Goal: Task Accomplishment & Management: Manage account settings

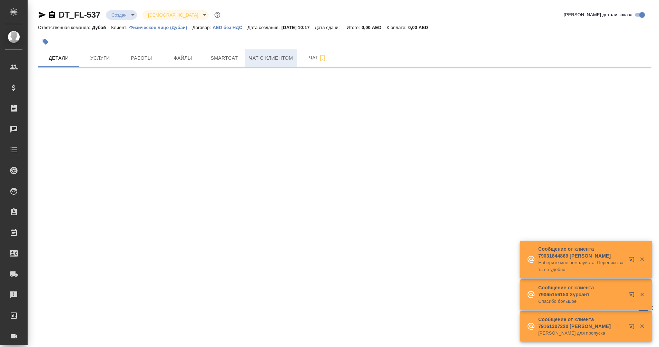
select select "RU"
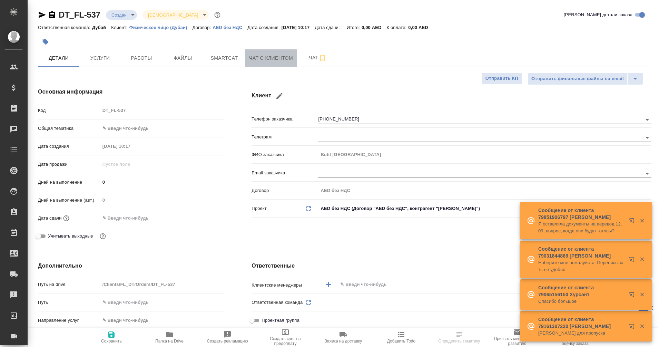
click at [276, 61] on span "Чат с клиентом" at bounding box center [271, 58] width 44 height 9
type textarea "x"
type input "[PERSON_NAME]"
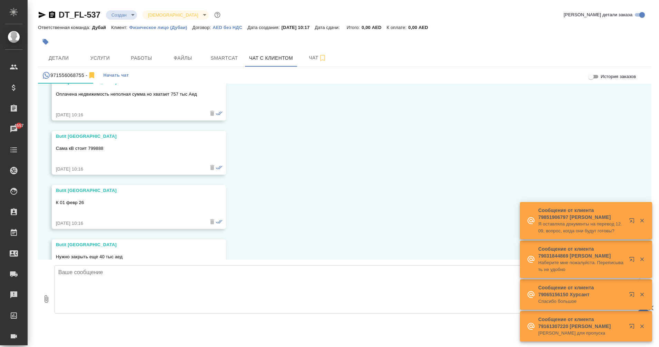
scroll to position [288, 0]
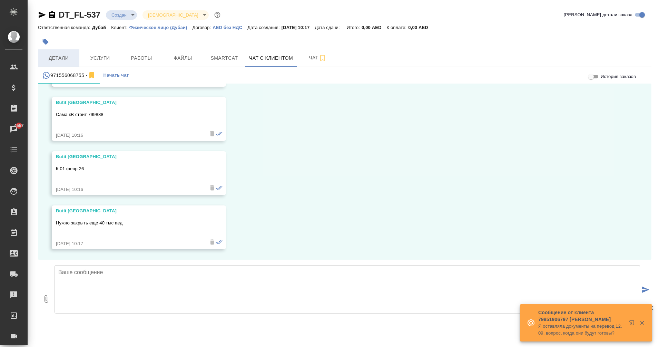
click at [64, 57] on span "Детали" at bounding box center [58, 58] width 33 height 9
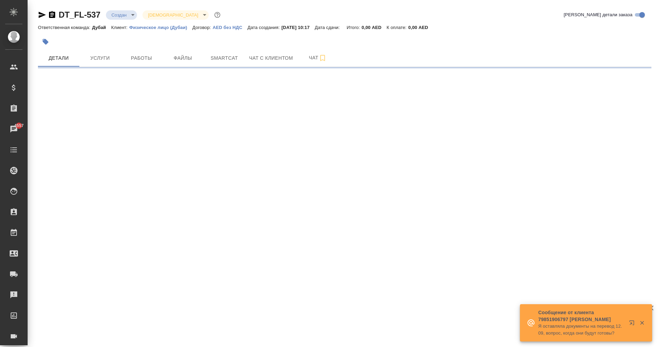
select select "RU"
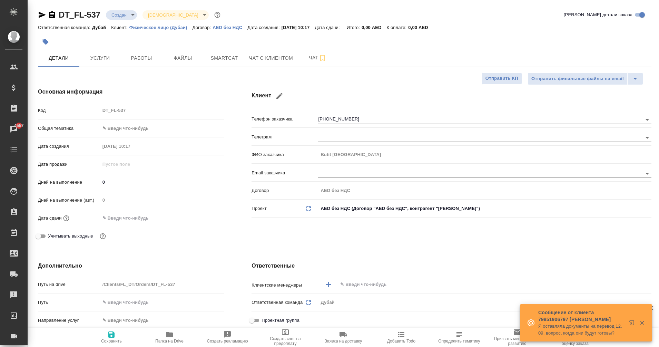
type textarea "x"
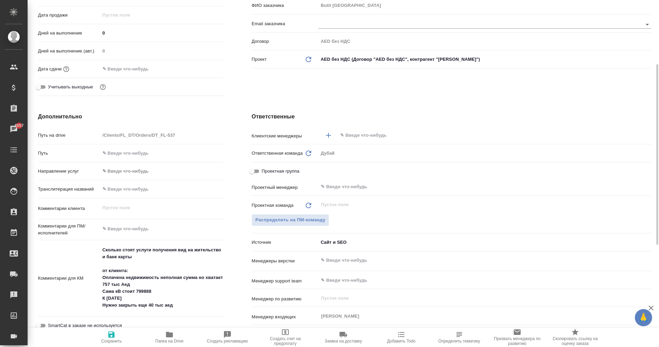
scroll to position [152, 0]
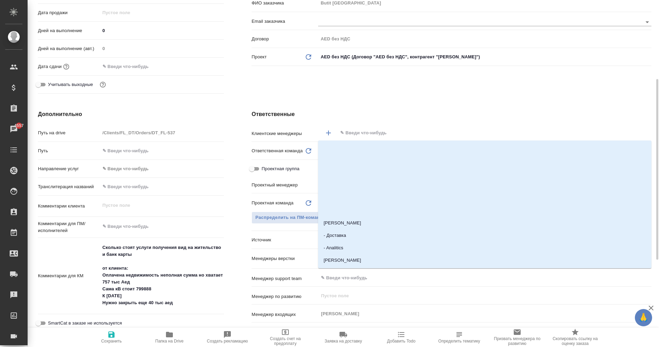
click at [366, 131] on input "text" at bounding box center [483, 133] width 287 height 8
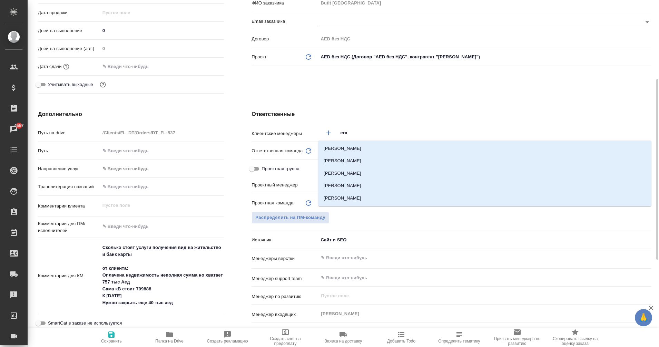
type input "еган"
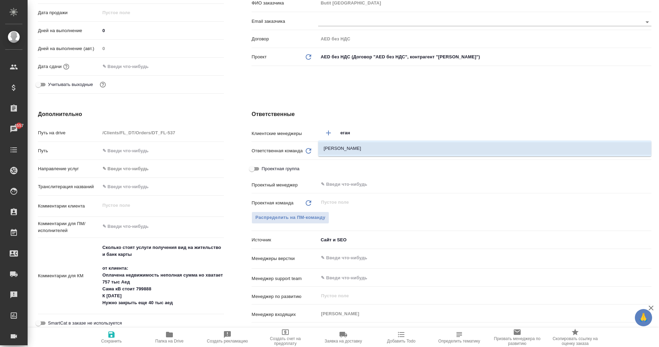
click at [369, 156] on ul "[PERSON_NAME]" at bounding box center [484, 154] width 333 height 12
click at [368, 153] on li "[PERSON_NAME]" at bounding box center [484, 148] width 333 height 12
type textarea "x"
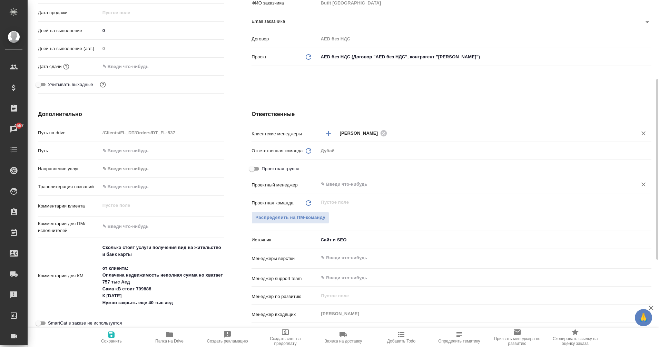
click at [330, 183] on input "text" at bounding box center [473, 184] width 306 height 8
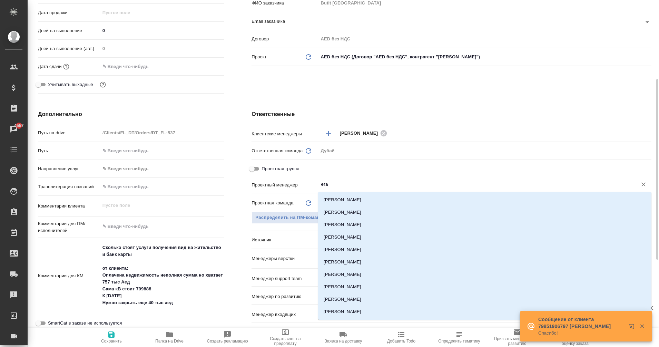
type input "еган"
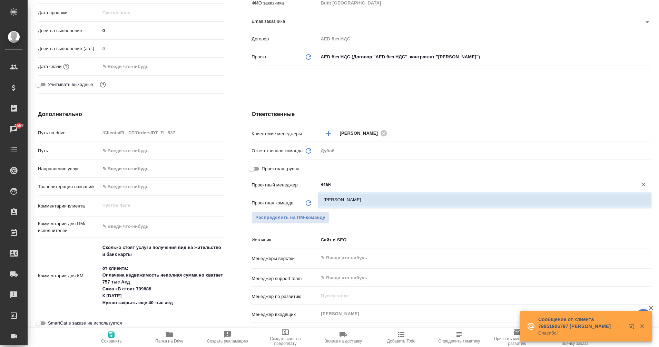
click at [361, 201] on li "[PERSON_NAME]" at bounding box center [484, 200] width 333 height 12
type textarea "x"
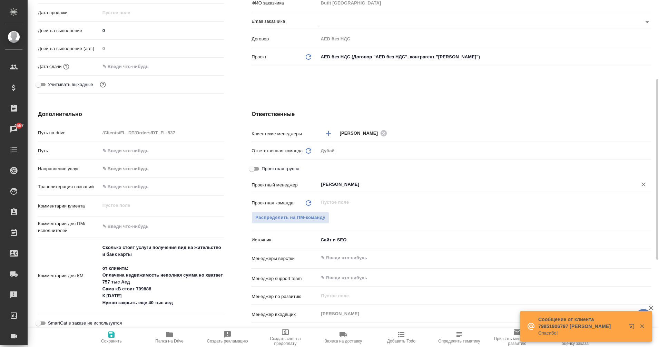
type input "[PERSON_NAME]"
click at [115, 335] on icon "button" at bounding box center [111, 334] width 8 height 8
type textarea "x"
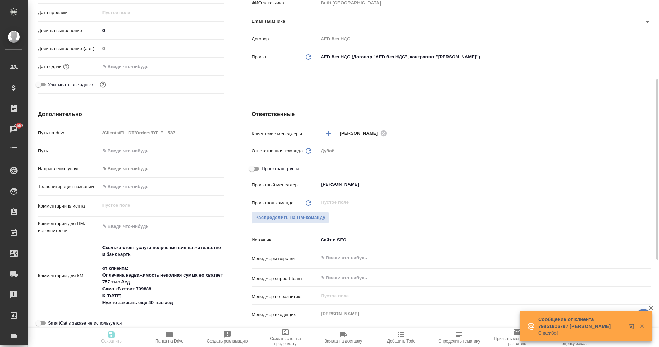
type textarea "x"
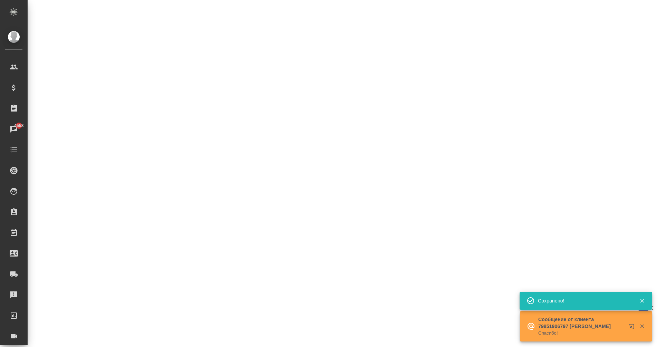
select select "RU"
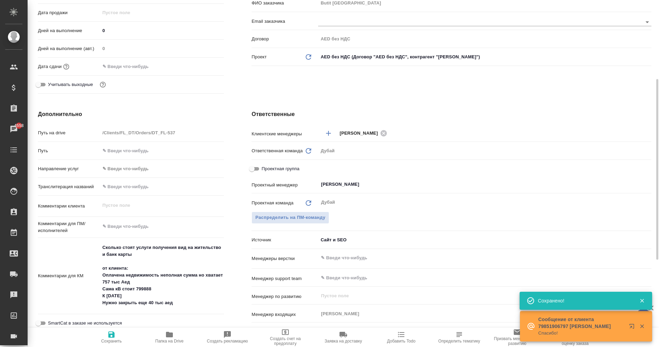
type textarea "x"
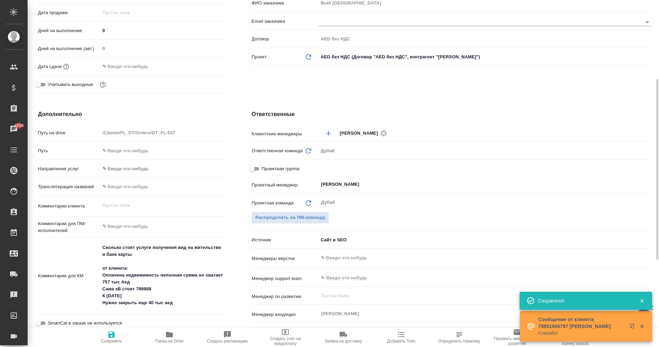
type textarea "x"
